Goal: Transaction & Acquisition: Purchase product/service

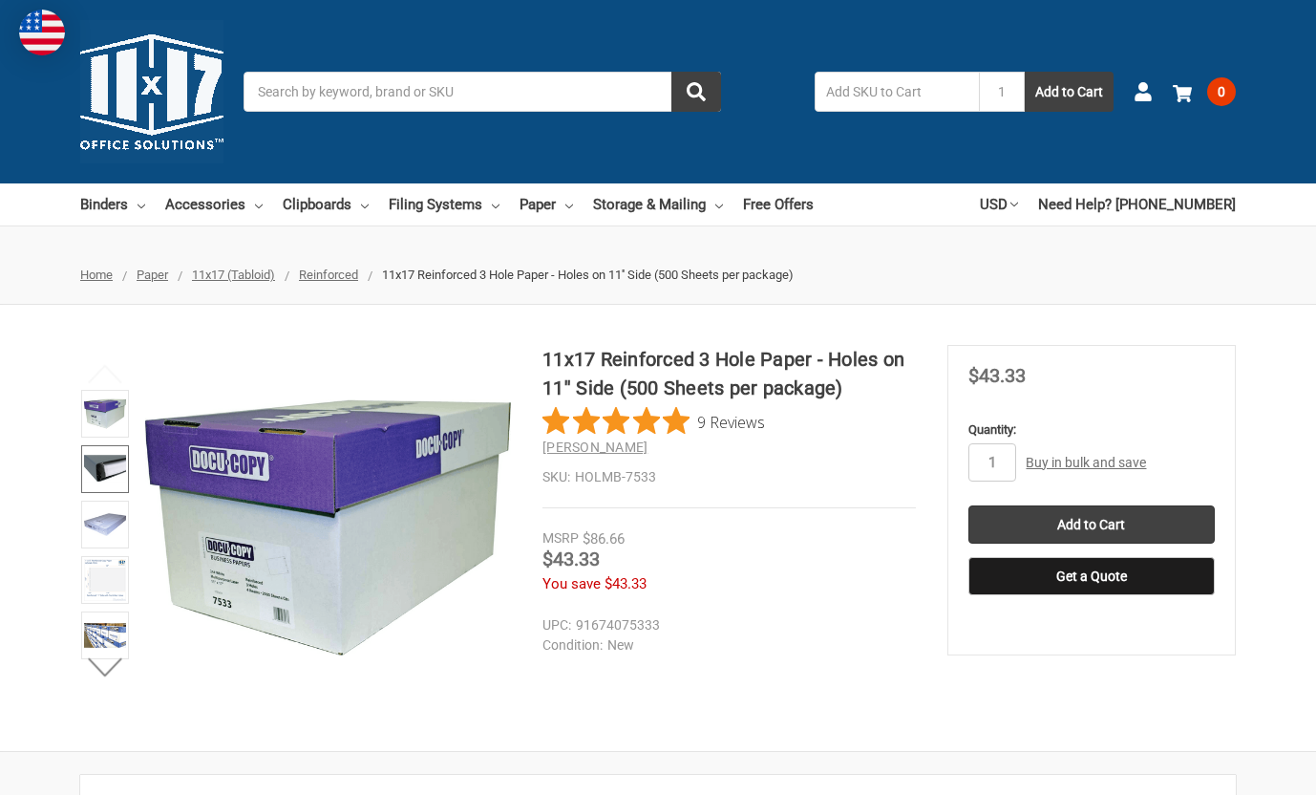
click at [106, 464] on img at bounding box center [105, 469] width 42 height 42
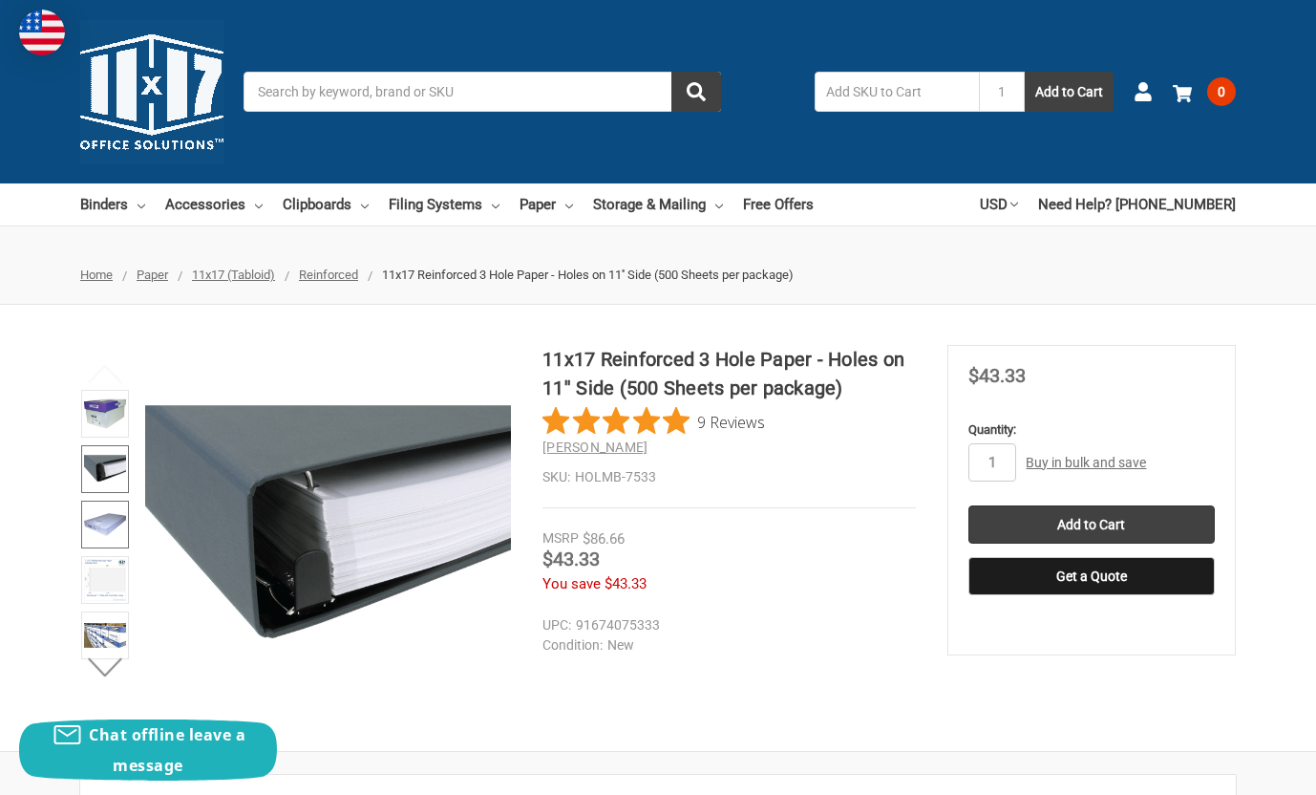
click at [113, 526] on img at bounding box center [105, 524] width 42 height 42
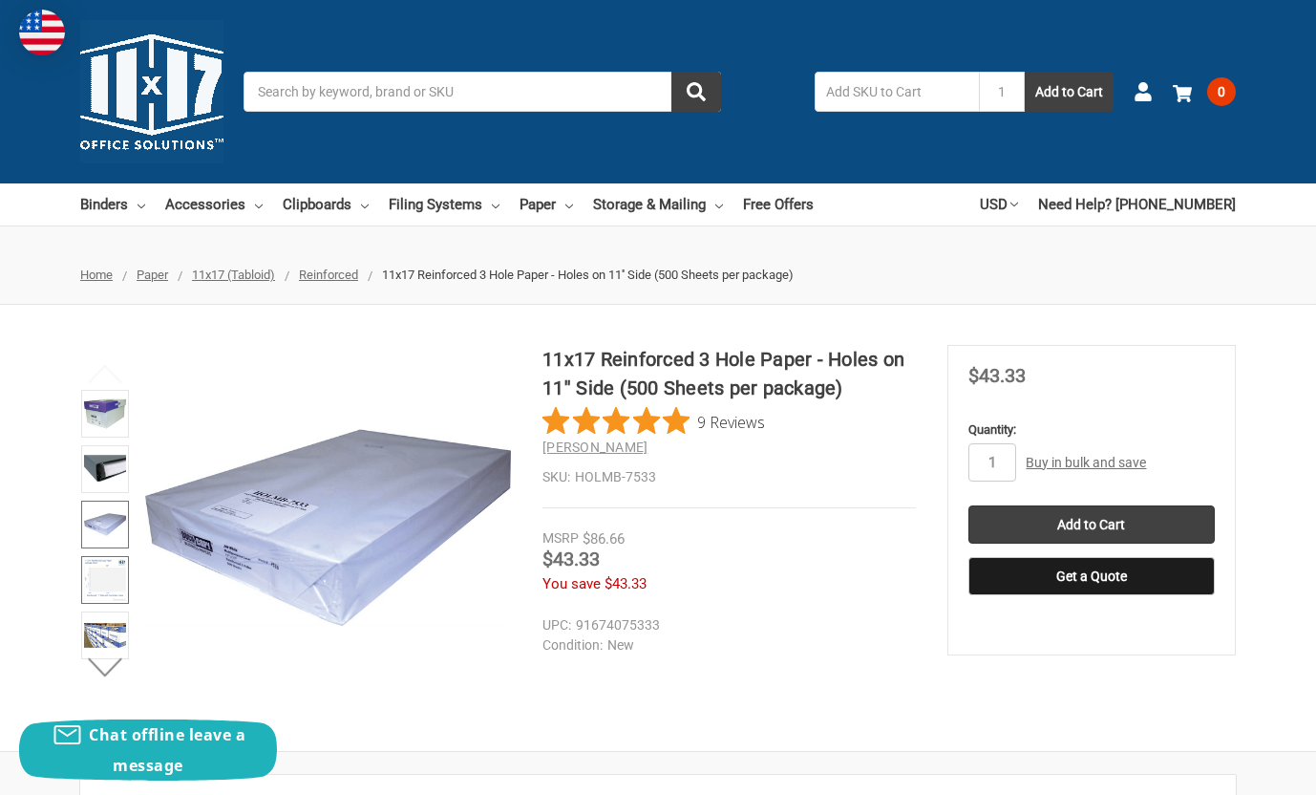
click at [106, 576] on img at bounding box center [105, 580] width 42 height 42
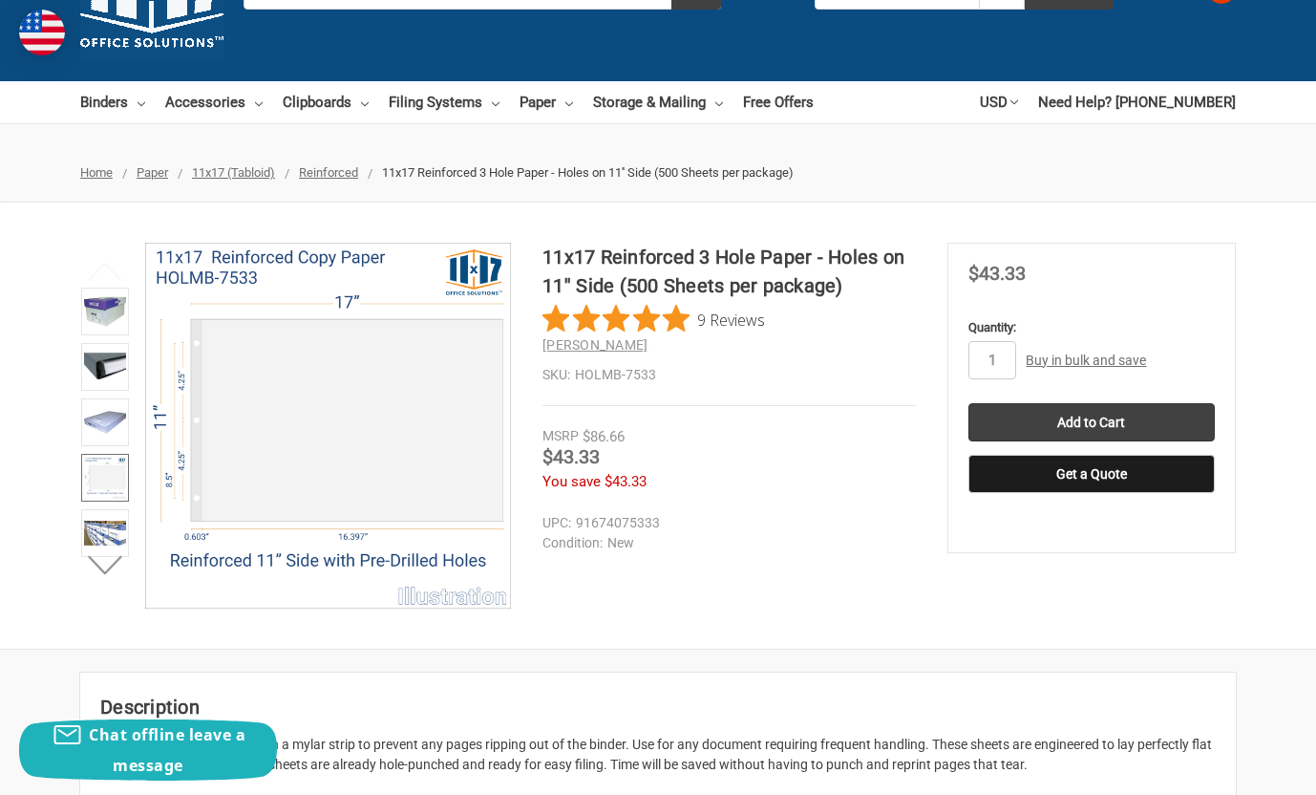
scroll to position [109, 0]
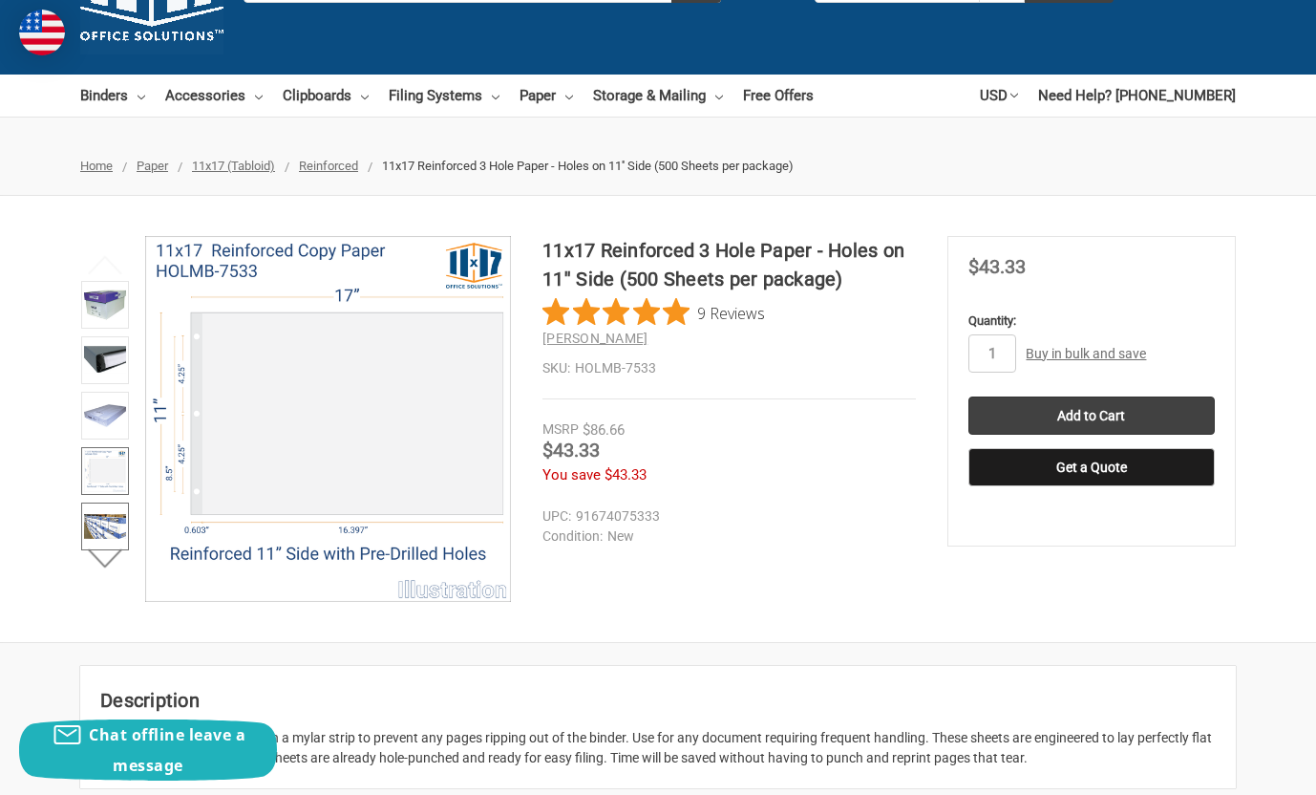
click at [109, 526] on img at bounding box center [105, 526] width 42 height 42
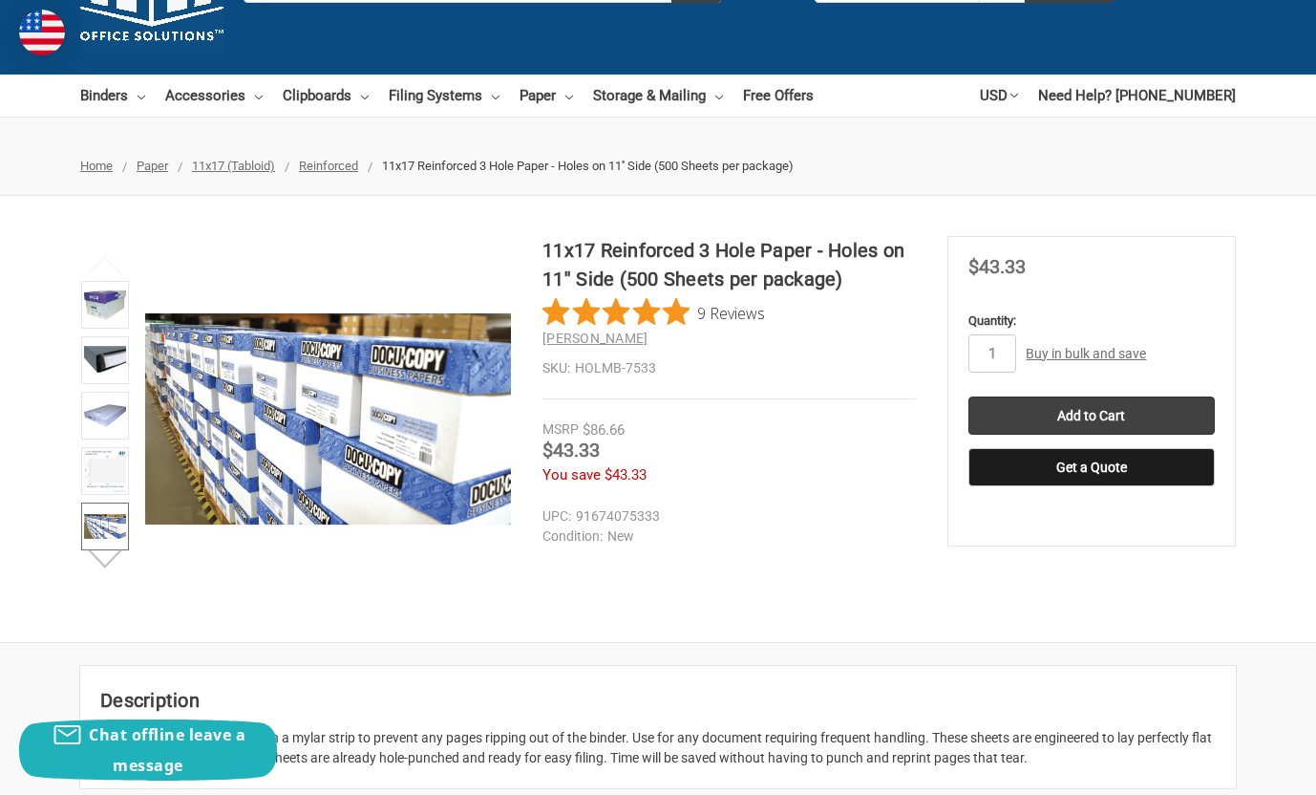
click at [107, 565] on button "Next" at bounding box center [105, 559] width 58 height 38
click at [105, 533] on img at bounding box center [105, 526] width 42 height 42
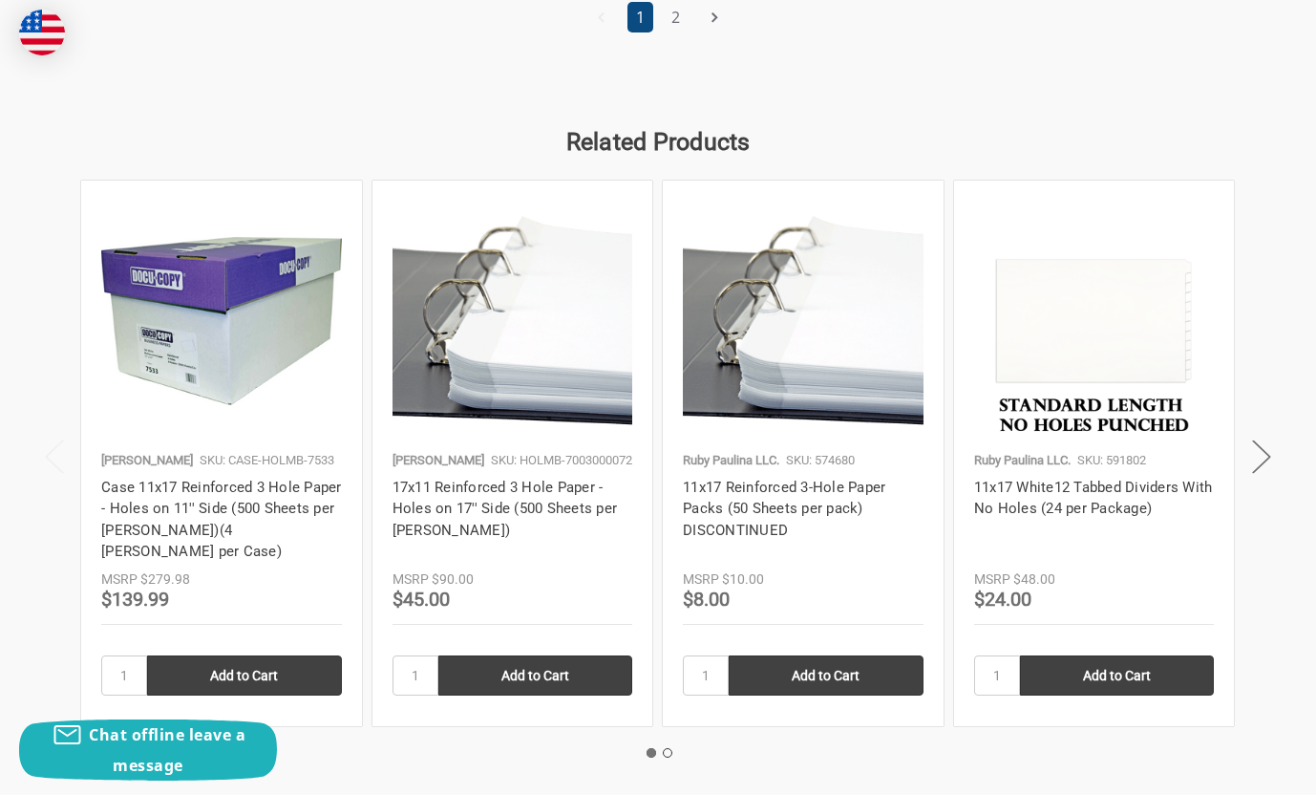
scroll to position [2646, 0]
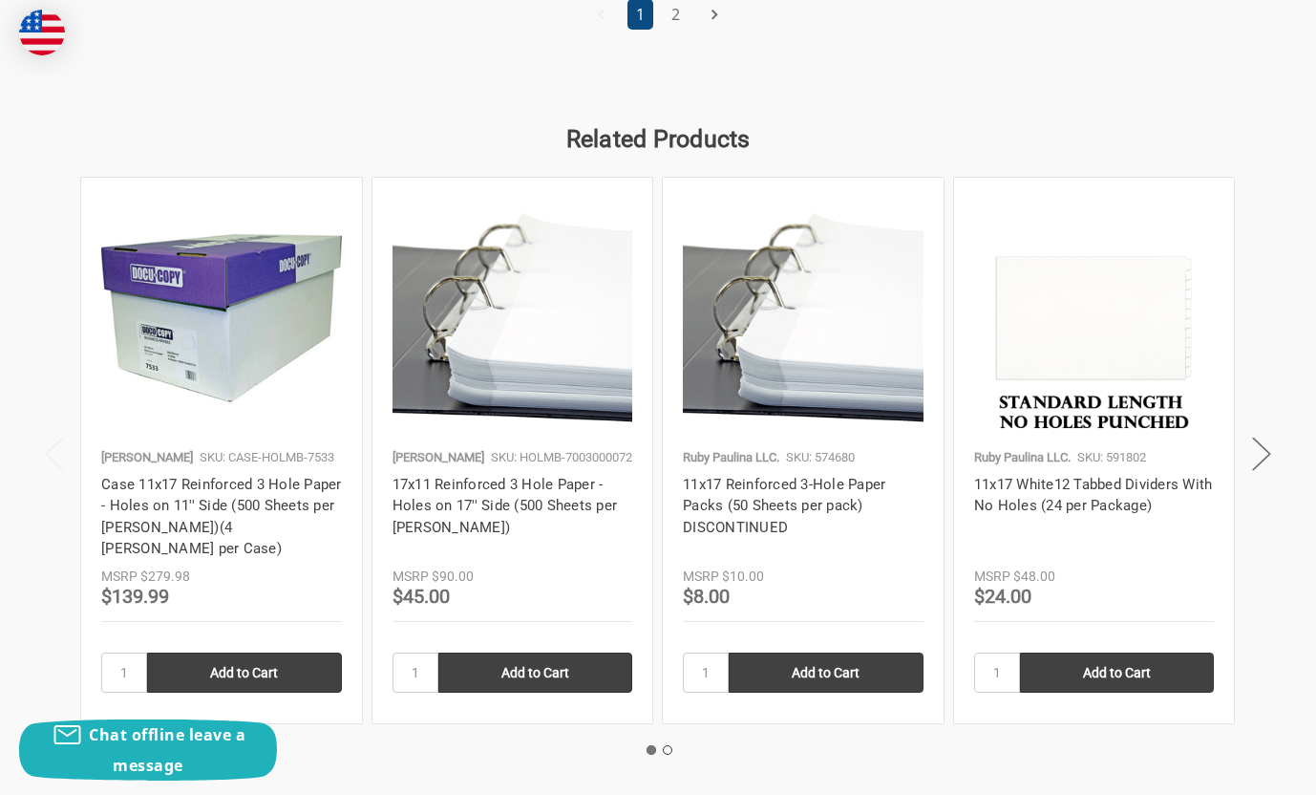
click at [187, 515] on h4 "Case 11x17 Reinforced 3 Hole Paper - Holes on 11'' Side (500 Sheets per Ream)(4…" at bounding box center [221, 517] width 241 height 86
click at [227, 487] on link "Case 11x17 Reinforced 3 Hole Paper - Holes on 11'' Side (500 Sheets per Ream)(4…" at bounding box center [221, 517] width 241 height 82
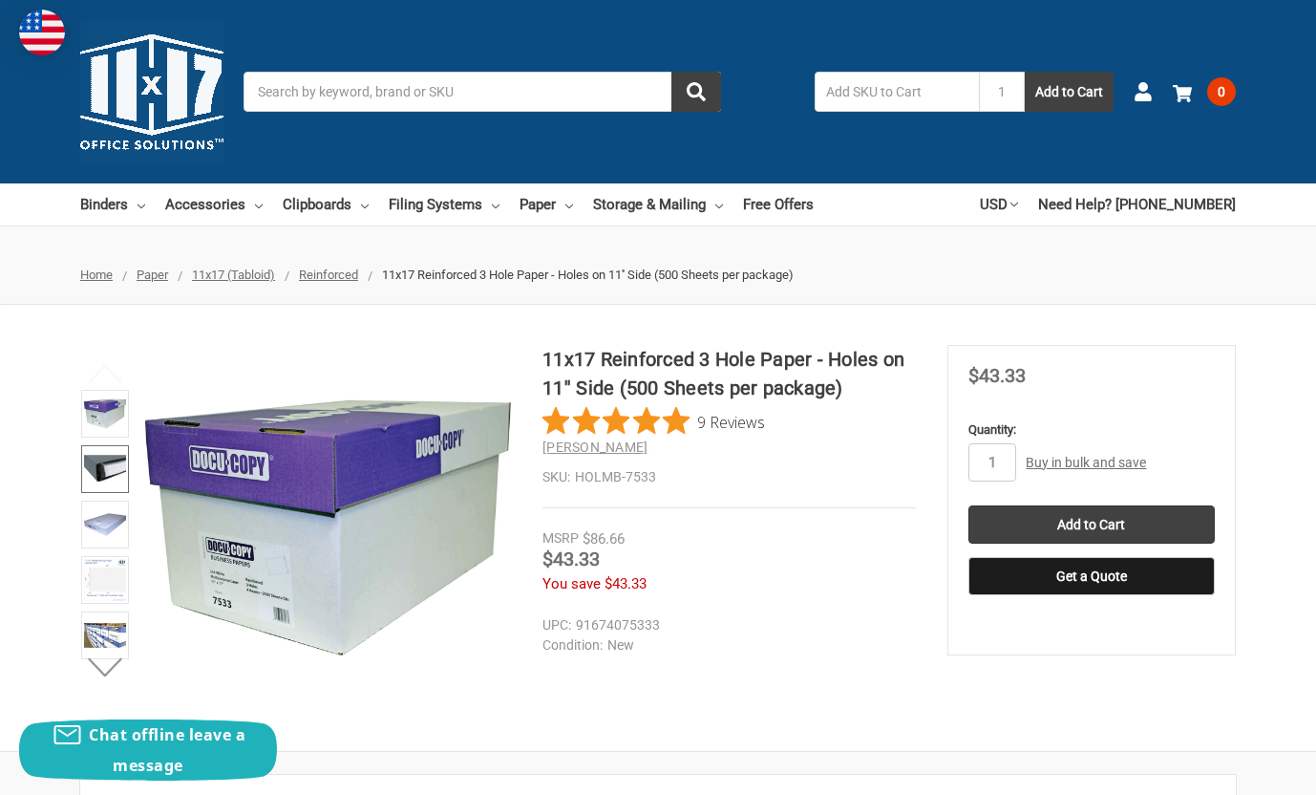
click at [101, 472] on img at bounding box center [105, 469] width 42 height 42
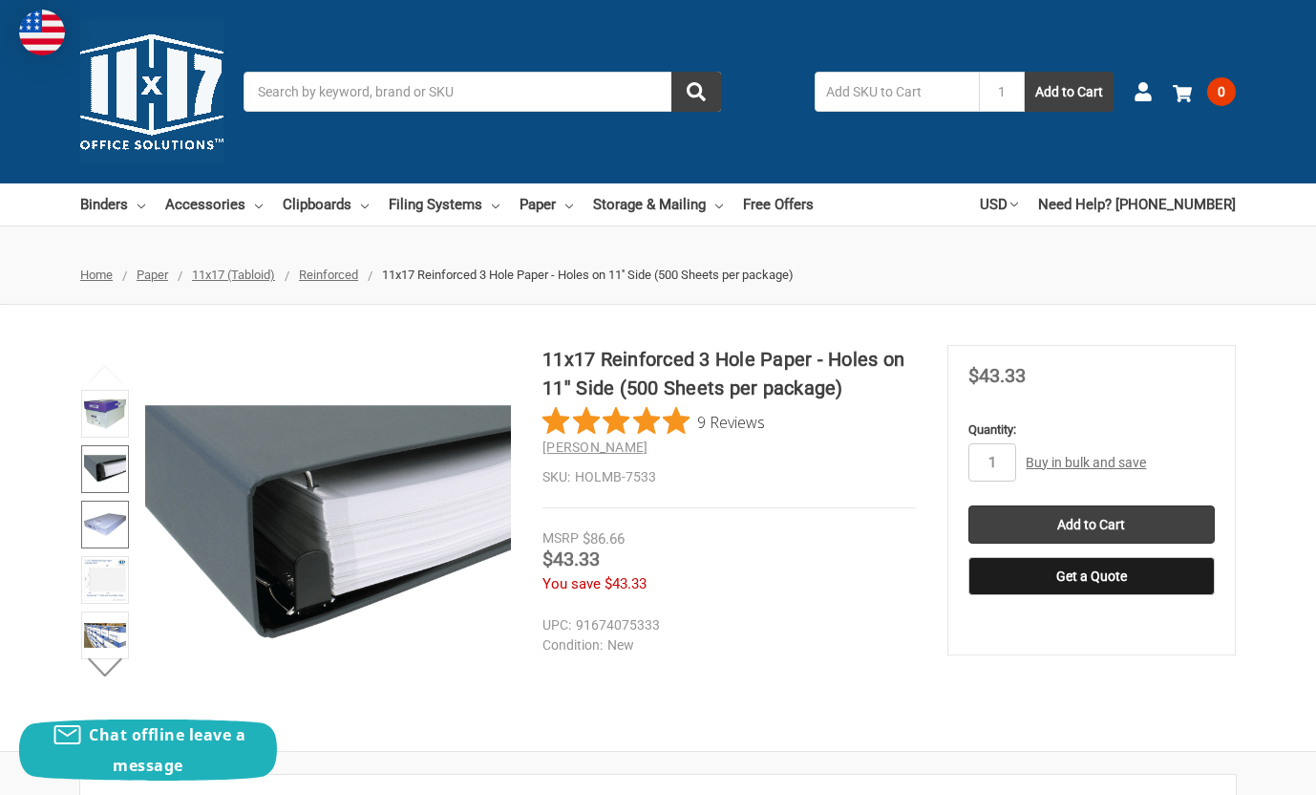
click at [100, 513] on img at bounding box center [105, 524] width 42 height 42
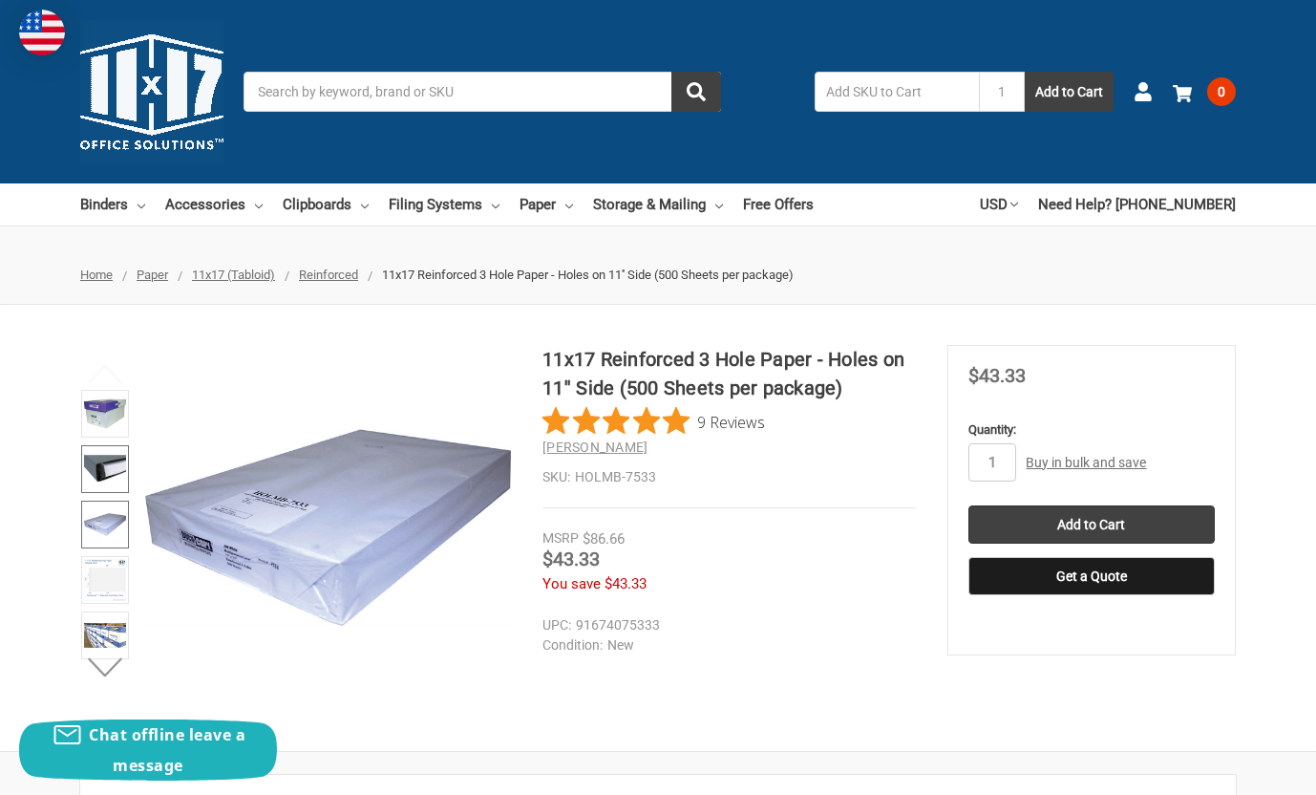
click at [104, 460] on img at bounding box center [105, 469] width 42 height 42
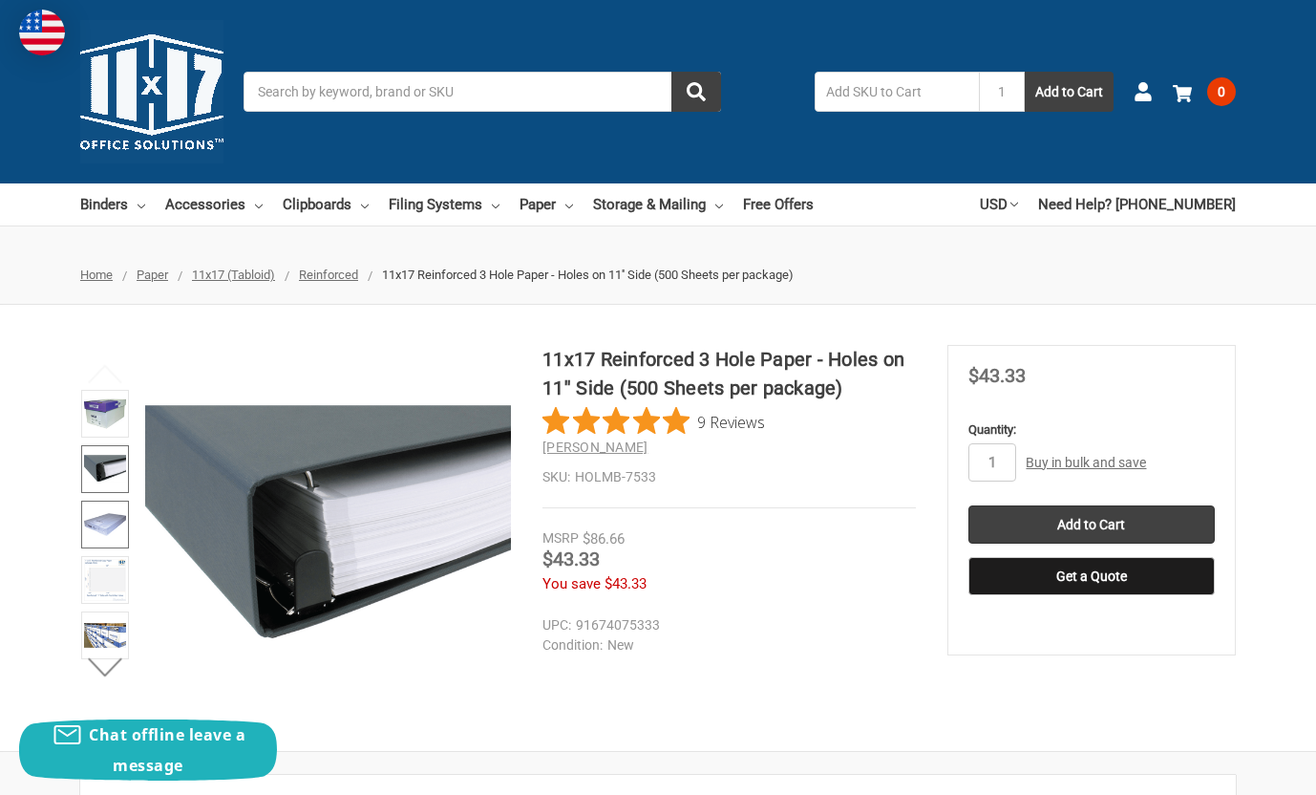
click at [107, 519] on img at bounding box center [105, 524] width 42 height 42
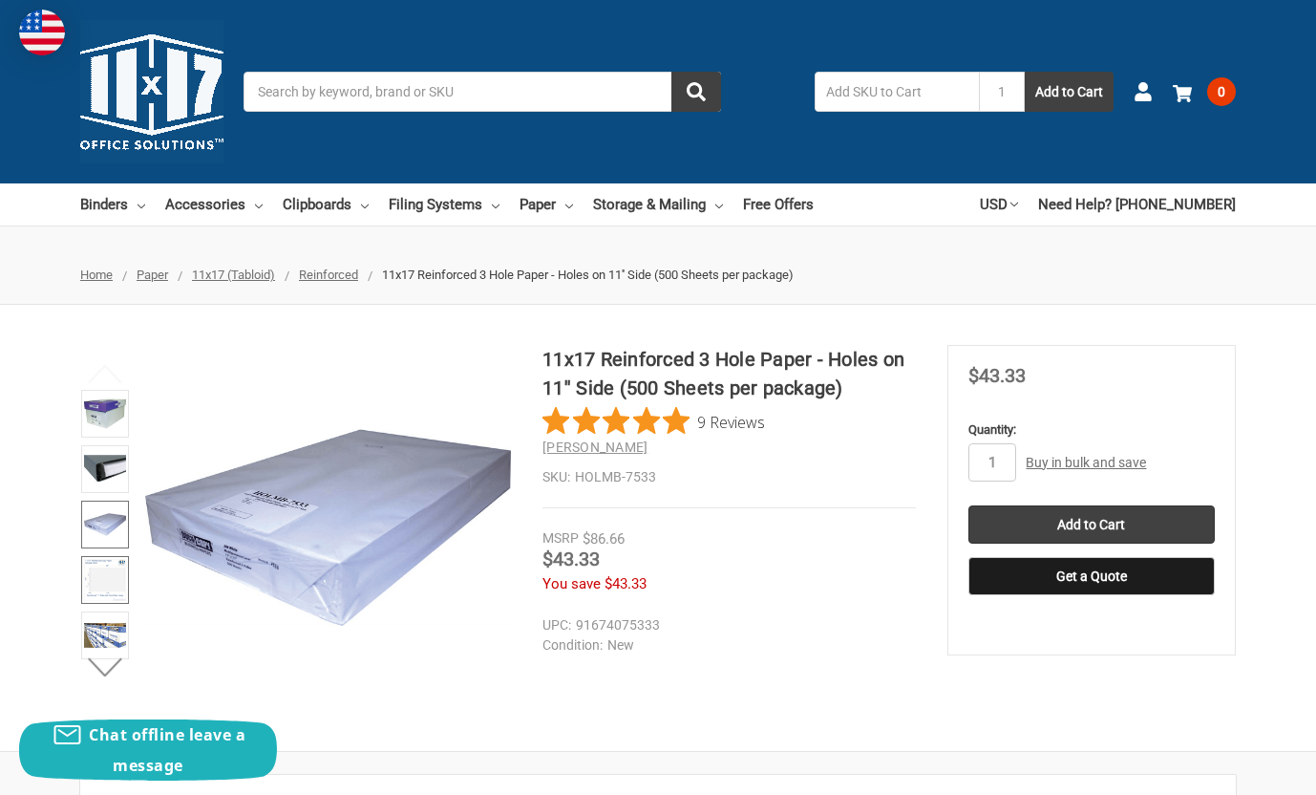
click at [102, 572] on img at bounding box center [105, 580] width 42 height 42
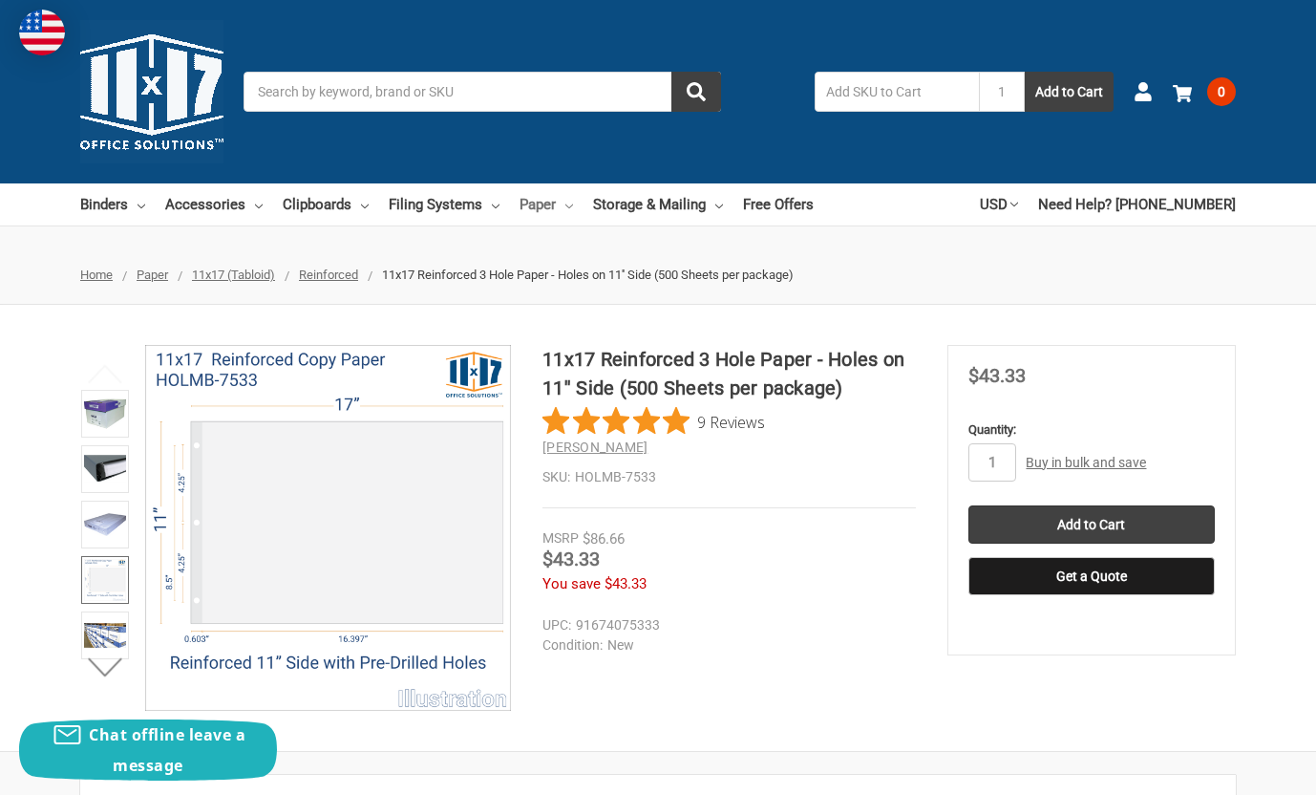
click at [551, 203] on link "Paper" at bounding box center [547, 204] width 54 height 42
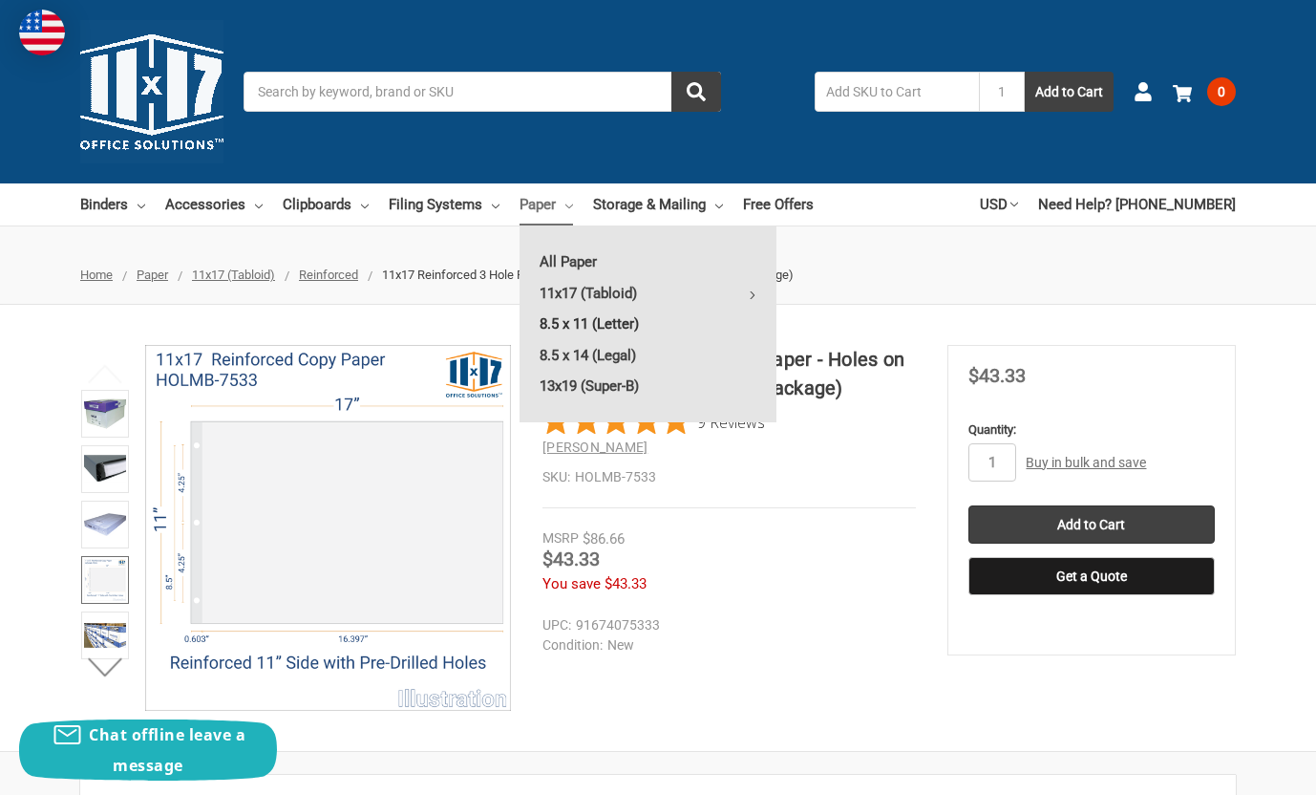
click at [582, 314] on link "8.5 x 11 (Letter)" at bounding box center [648, 324] width 257 height 31
